Goal: Task Accomplishment & Management: Manage account settings

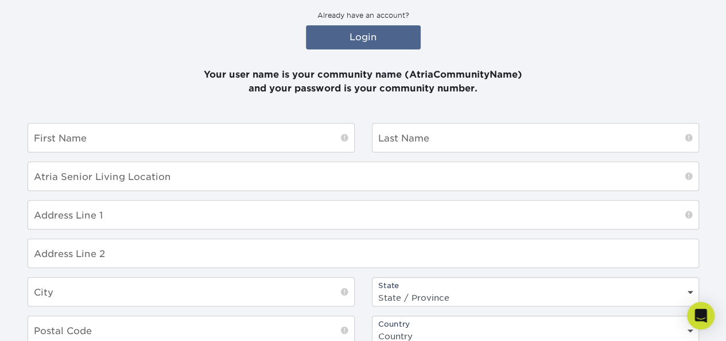
scroll to position [172, 0]
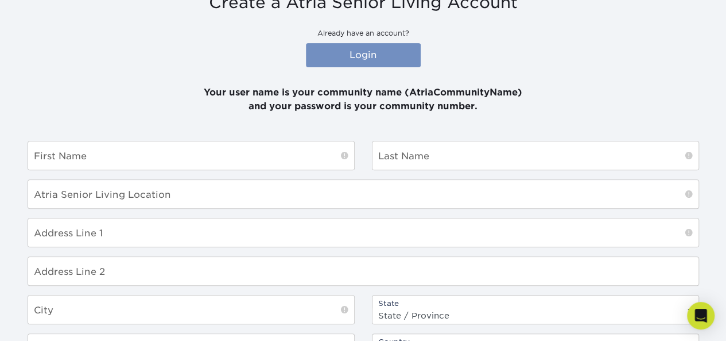
type input "[PERSON_NAME][EMAIL_ADDRESS][PERSON_NAME][DOMAIN_NAME]"
click at [379, 52] on link "Login" at bounding box center [363, 55] width 115 height 24
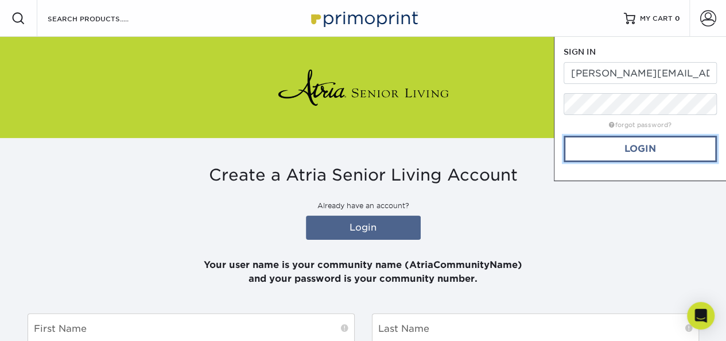
click at [643, 148] on link "Login" at bounding box center [640, 149] width 153 height 26
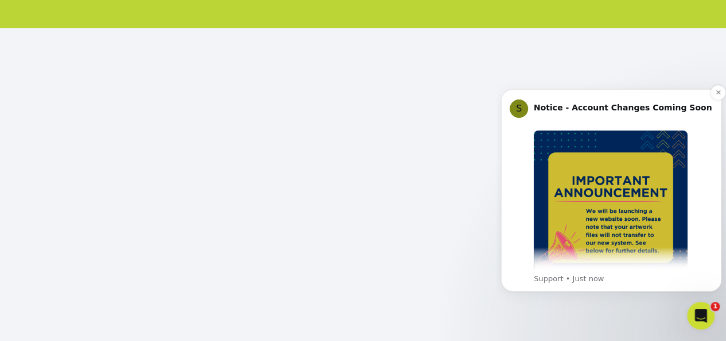
scroll to position [106, 0]
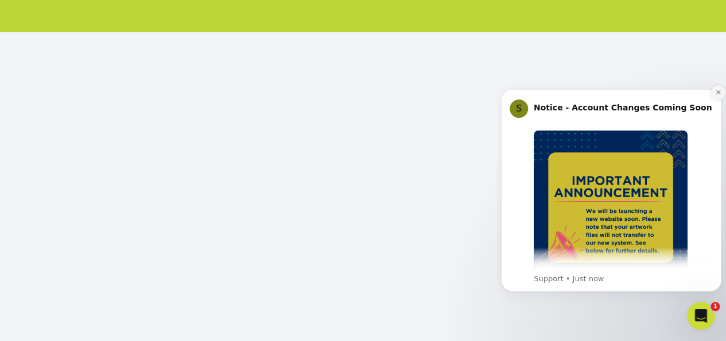
click at [719, 94] on icon "Dismiss notification" at bounding box center [719, 92] width 6 height 6
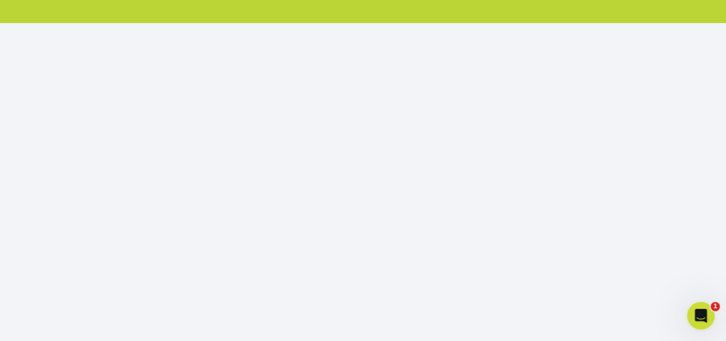
scroll to position [115, 0]
